Goal: Navigation & Orientation: Find specific page/section

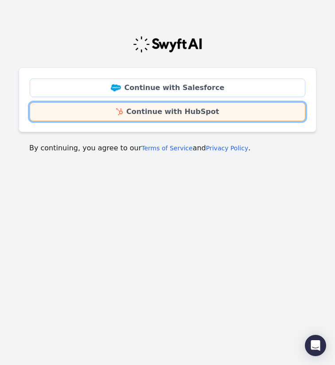
click at [123, 114] on img at bounding box center [119, 111] width 7 height 7
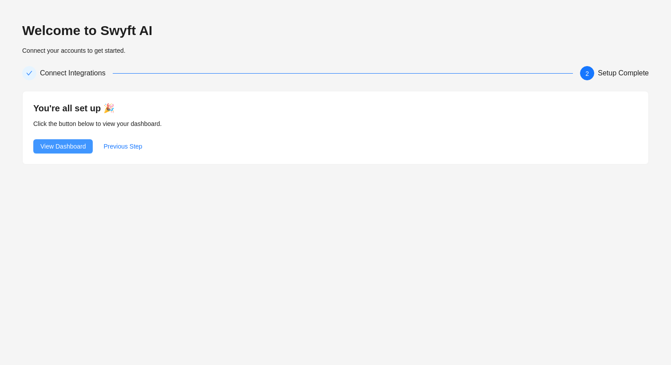
click at [77, 143] on span "View Dashboard" at bounding box center [62, 147] width 45 height 10
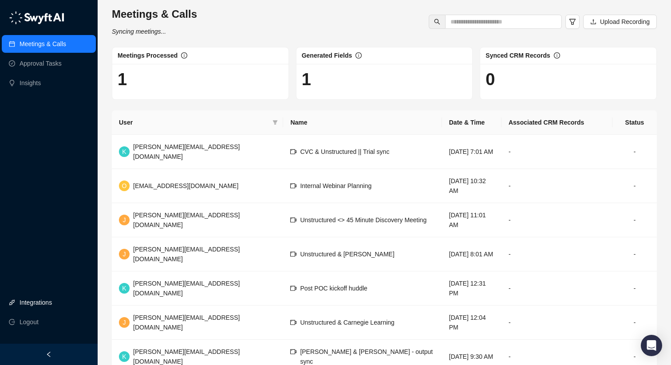
click at [39, 302] on link "Integrations" at bounding box center [36, 303] width 32 height 18
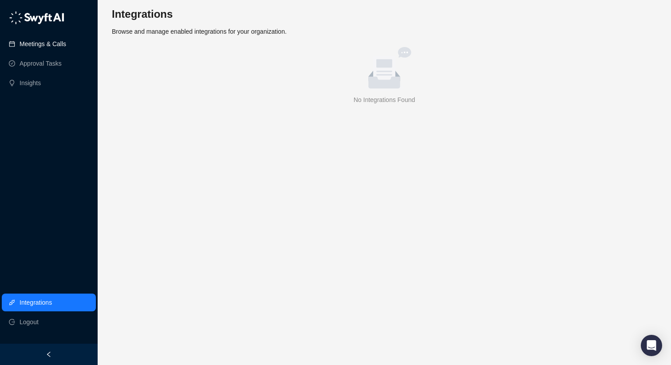
click at [52, 47] on link "Meetings & Calls" at bounding box center [43, 44] width 47 height 18
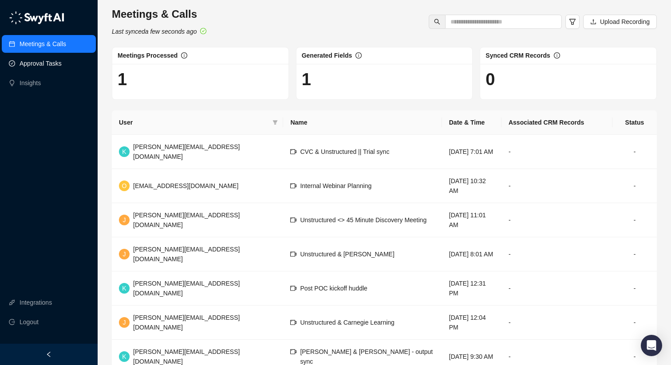
click at [51, 67] on link "Approval Tasks" at bounding box center [41, 64] width 42 height 18
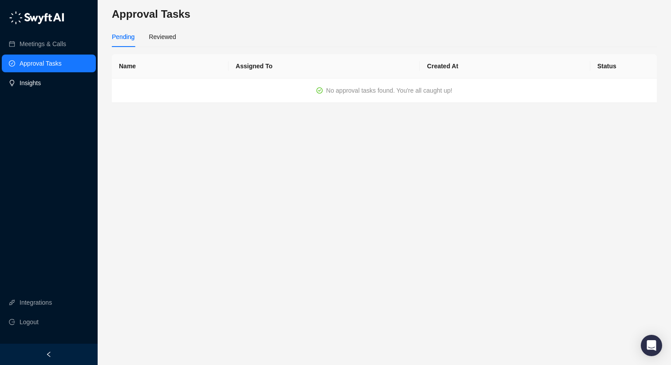
click at [41, 81] on link "Insights" at bounding box center [30, 83] width 21 height 18
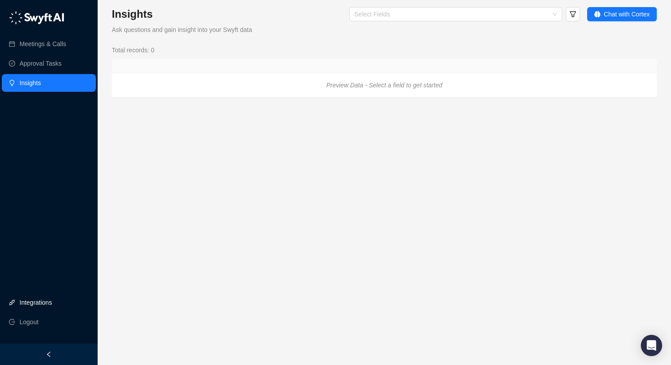
click at [38, 299] on link "Integrations" at bounding box center [36, 303] width 32 height 18
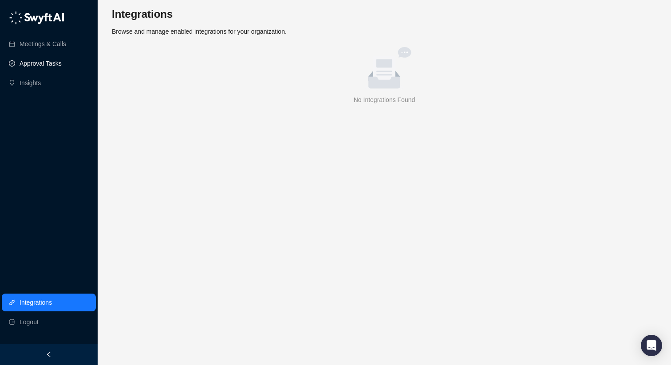
click at [47, 67] on link "Approval Tasks" at bounding box center [41, 64] width 42 height 18
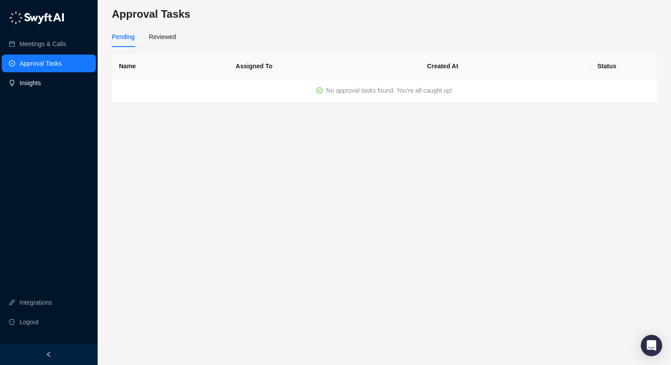
click at [41, 88] on link "Insights" at bounding box center [30, 83] width 21 height 18
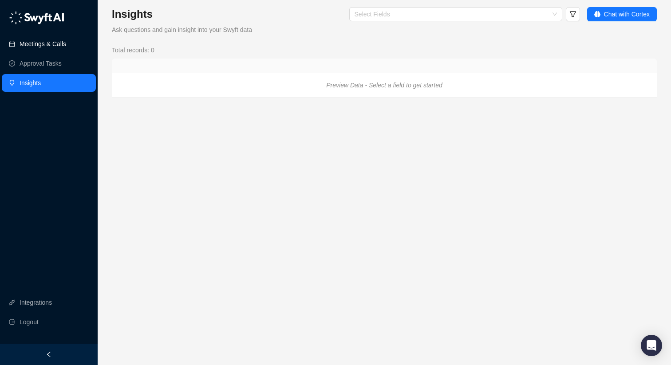
click at [47, 51] on link "Meetings & Calls" at bounding box center [43, 44] width 47 height 18
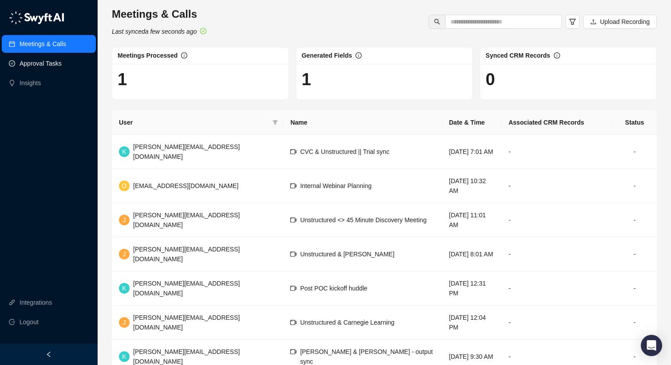
click at [46, 63] on link "Approval Tasks" at bounding box center [41, 64] width 42 height 18
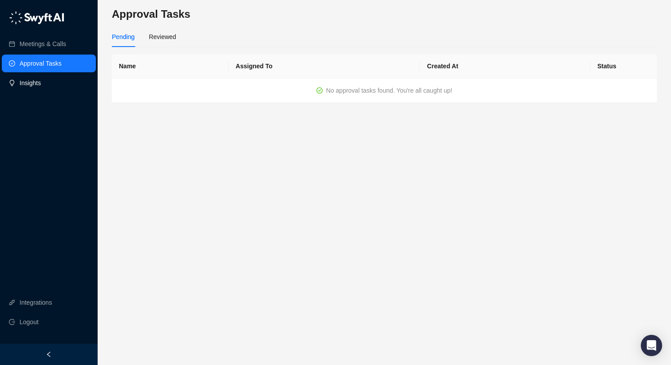
click at [41, 85] on link "Insights" at bounding box center [30, 83] width 21 height 18
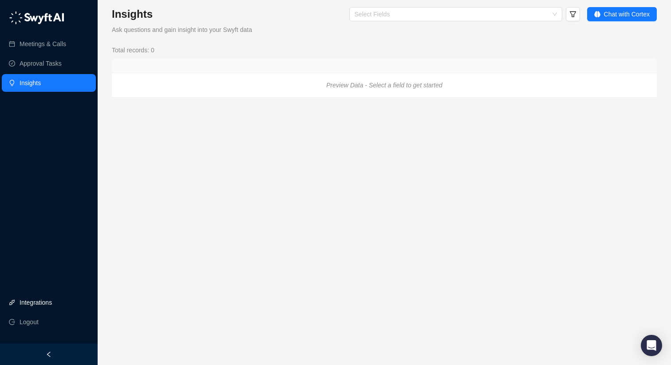
click at [37, 306] on link "Integrations" at bounding box center [36, 303] width 32 height 18
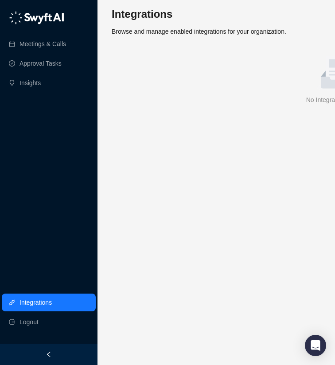
click at [208, 159] on main "Integrations Browse and manage enabled integrations for your organization. empt…" at bounding box center [337, 182] width 451 height 351
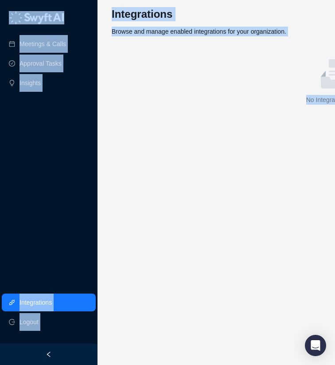
click at [208, 159] on main "Integrations Browse and manage enabled integrations for your organization. empt…" at bounding box center [337, 182] width 451 height 351
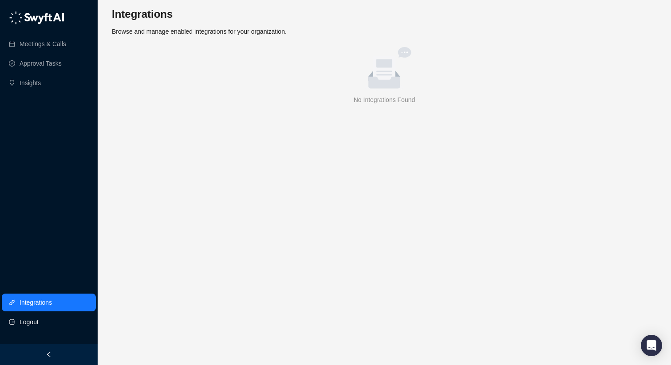
click at [31, 317] on span "Logout" at bounding box center [29, 322] width 19 height 18
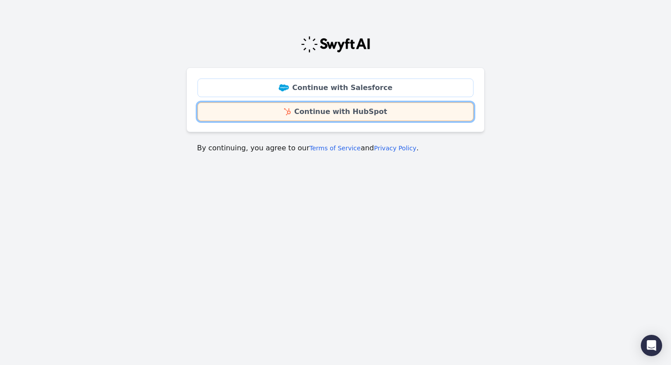
click at [323, 118] on link "Continue with HubSpot" at bounding box center [335, 112] width 276 height 19
